Goal: Task Accomplishment & Management: Complete application form

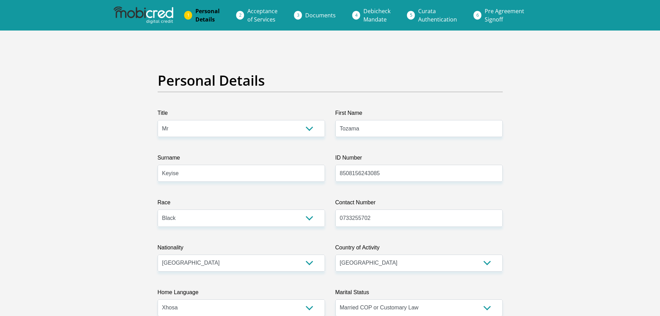
select select "Mr"
select select "1"
select select "ZAF"
select select "xho"
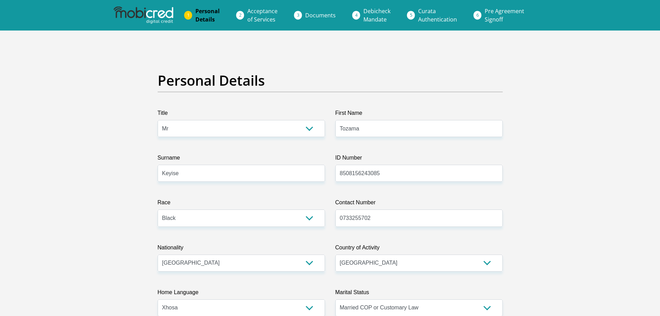
select select "5"
select select "0"
select select "Rented"
select select "71"
select select "Manager"
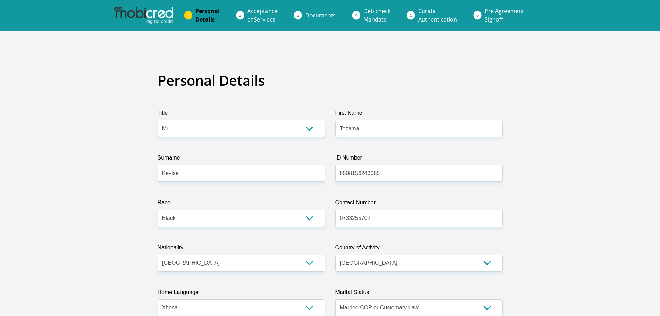
select select "48"
select select "1"
